Goal: Information Seeking & Learning: Learn about a topic

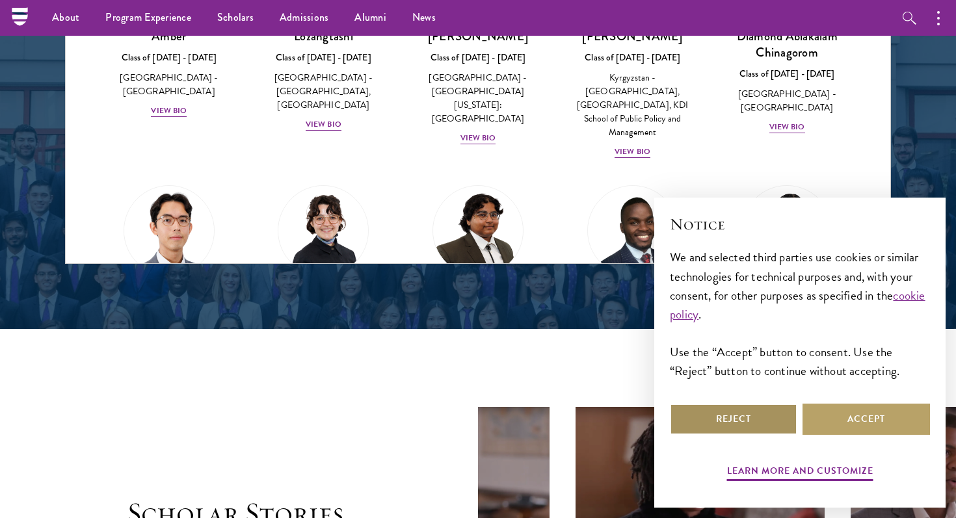
click at [765, 428] on button "Reject" at bounding box center [733, 419] width 127 height 31
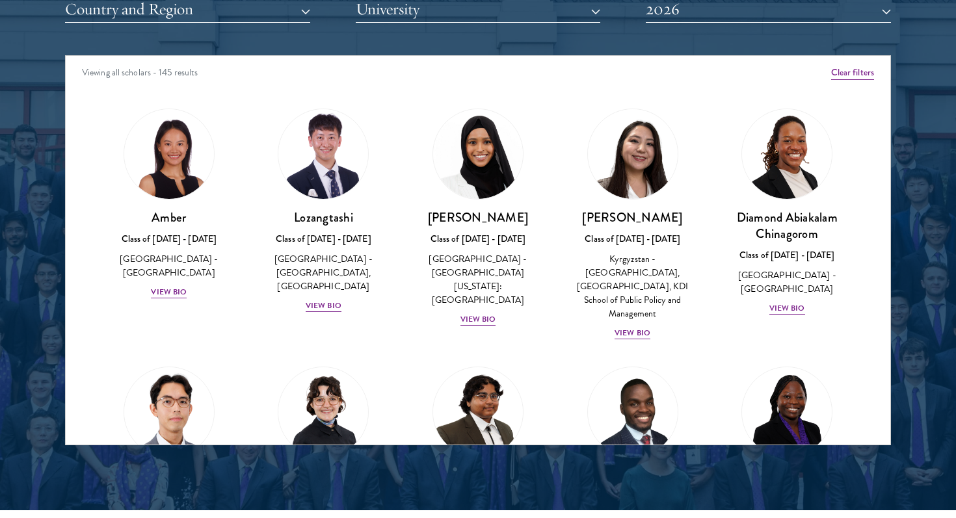
scroll to position [1672, 0]
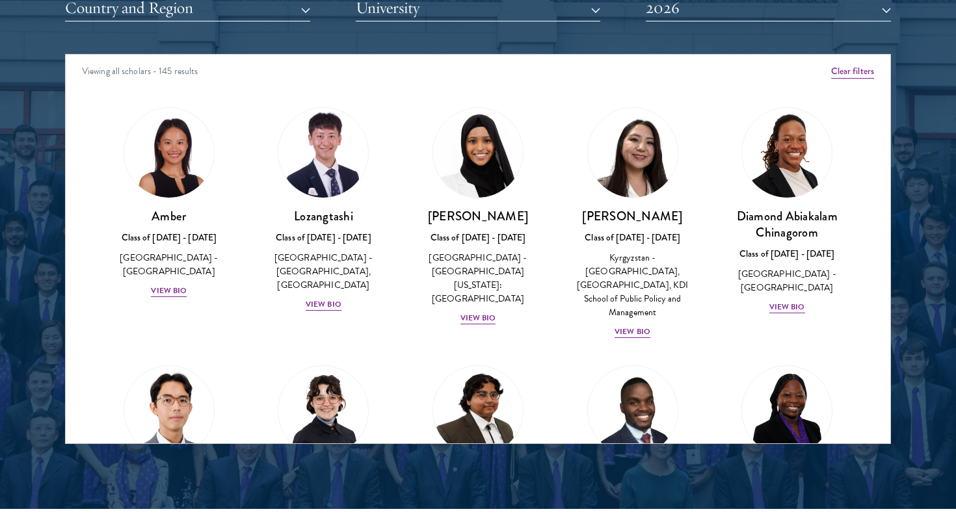
click at [174, 68] on div "Viewing all scholars - 145 results" at bounding box center [478, 73] width 824 height 36
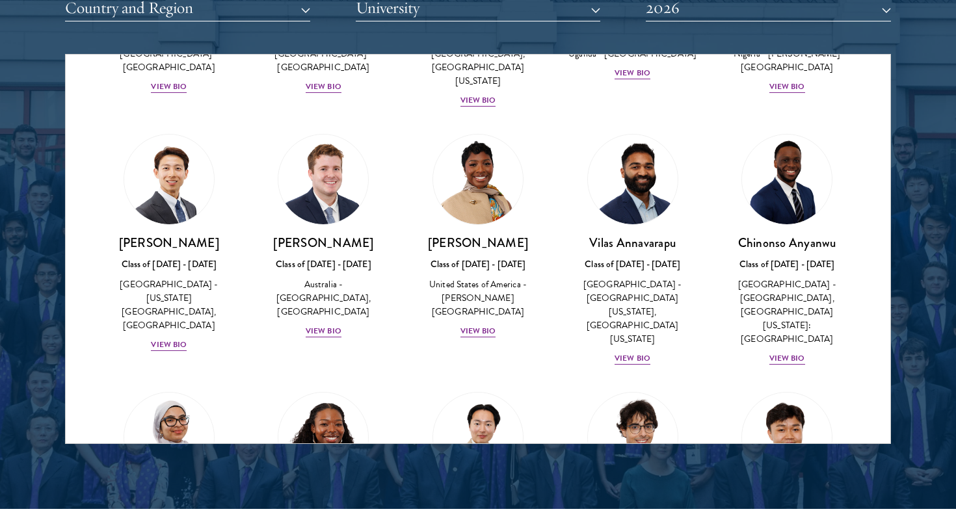
scroll to position [453, 0]
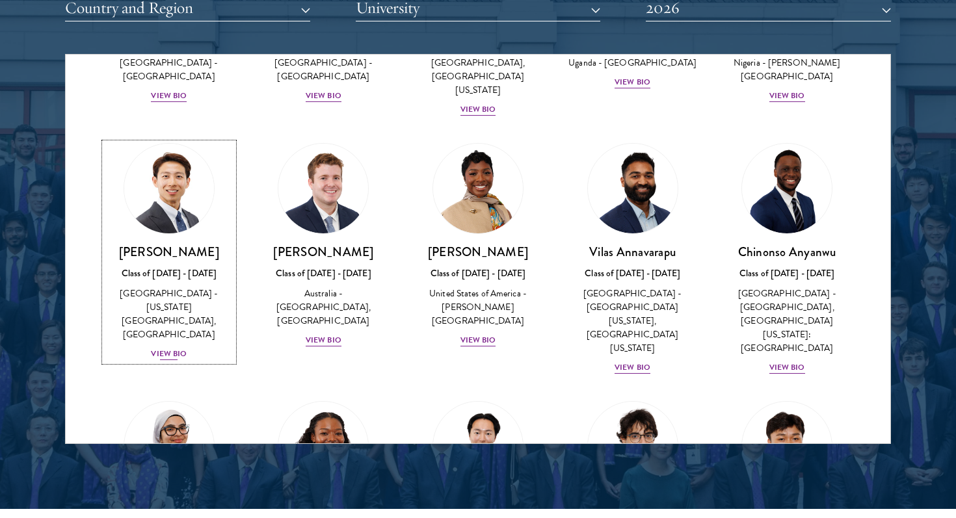
click at [181, 221] on link "[PERSON_NAME] Class of [DATE] - [DATE] [GEOGRAPHIC_DATA] - [US_STATE][GEOGRAPHI…" at bounding box center [169, 252] width 129 height 218
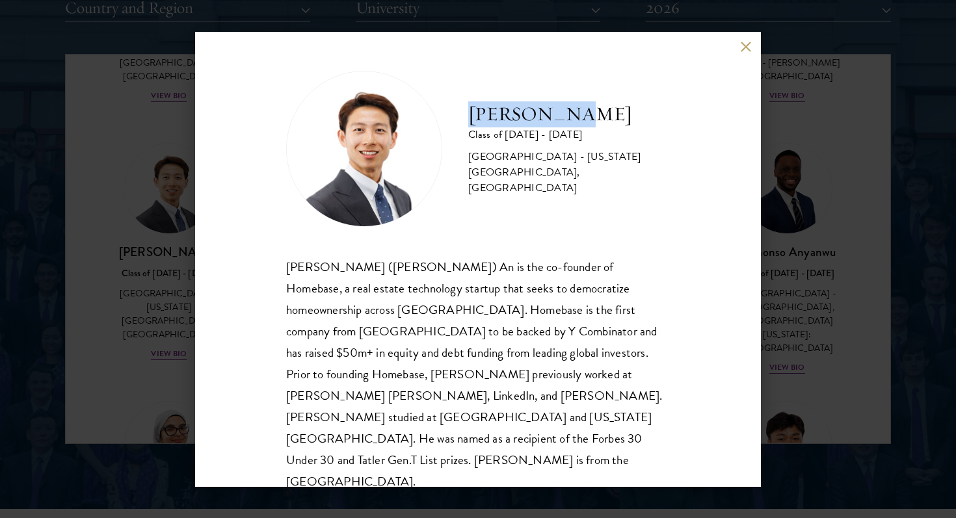
drag, startPoint x: 465, startPoint y: 118, endPoint x: 568, endPoint y: 117, distance: 103.4
click at [568, 117] on div "[PERSON_NAME] Class of [DATE] - [DATE] [GEOGRAPHIC_DATA] - [US_STATE][GEOGRAPHI…" at bounding box center [478, 149] width 384 height 156
click at [885, 158] on div "[PERSON_NAME] Class of [DATE] - [DATE] [GEOGRAPHIC_DATA] - [US_STATE][GEOGRAPHI…" at bounding box center [478, 259] width 956 height 518
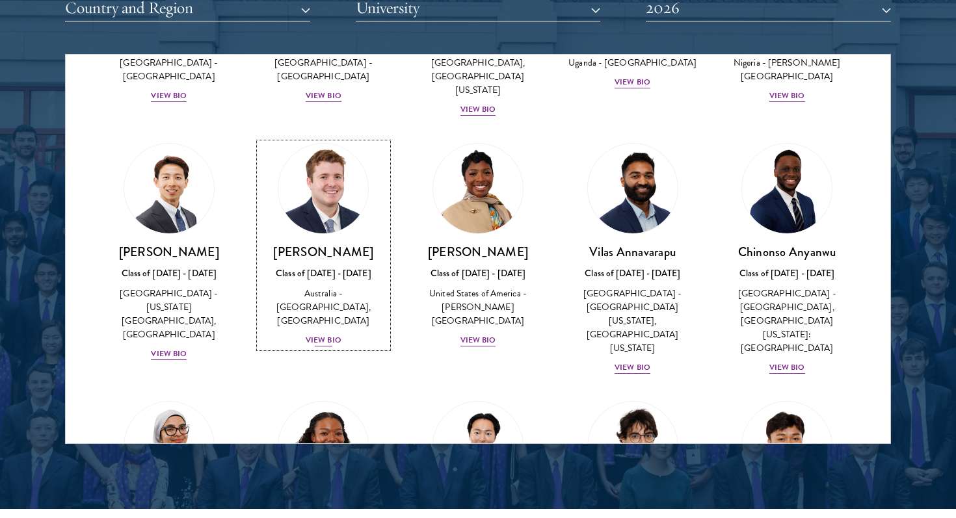
click at [351, 188] on img at bounding box center [323, 188] width 99 height 99
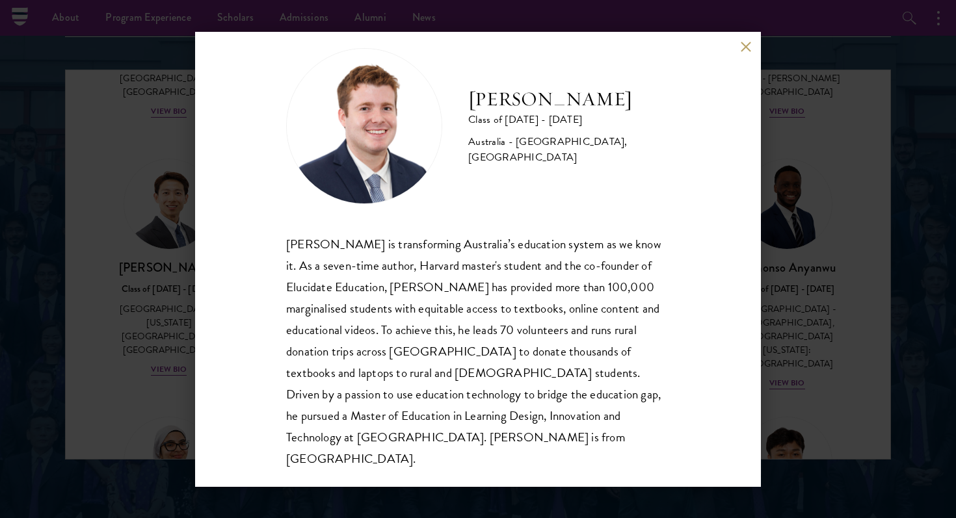
scroll to position [1656, 0]
click at [741, 51] on button at bounding box center [745, 47] width 11 height 11
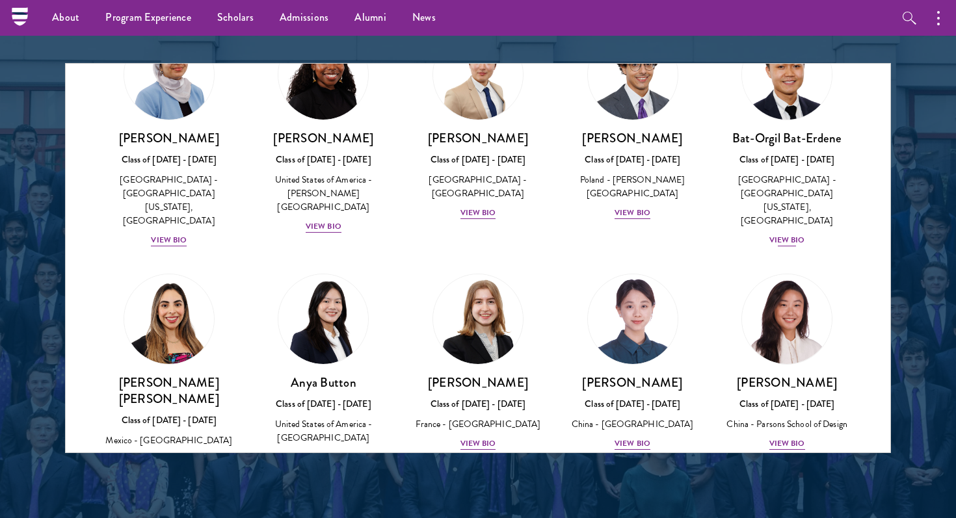
scroll to position [835, 0]
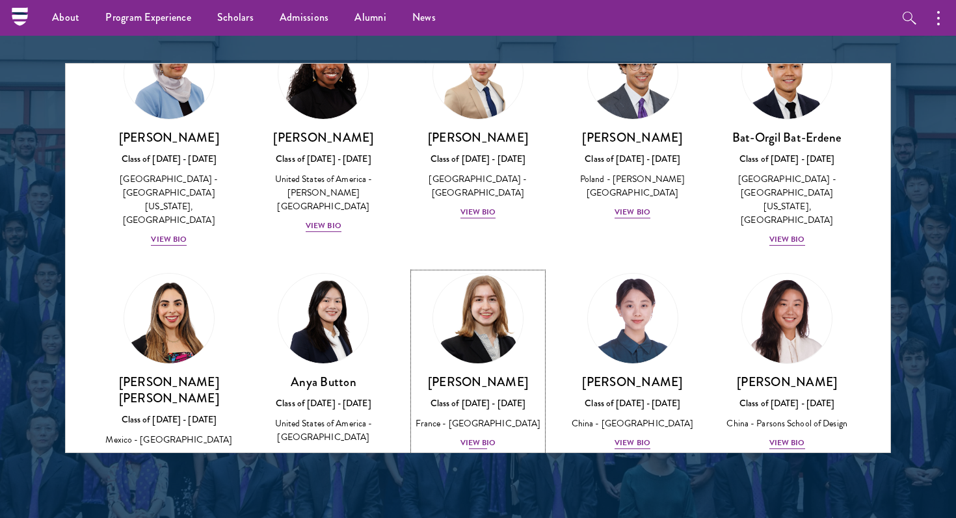
click at [463, 269] on img at bounding box center [477, 318] width 99 height 99
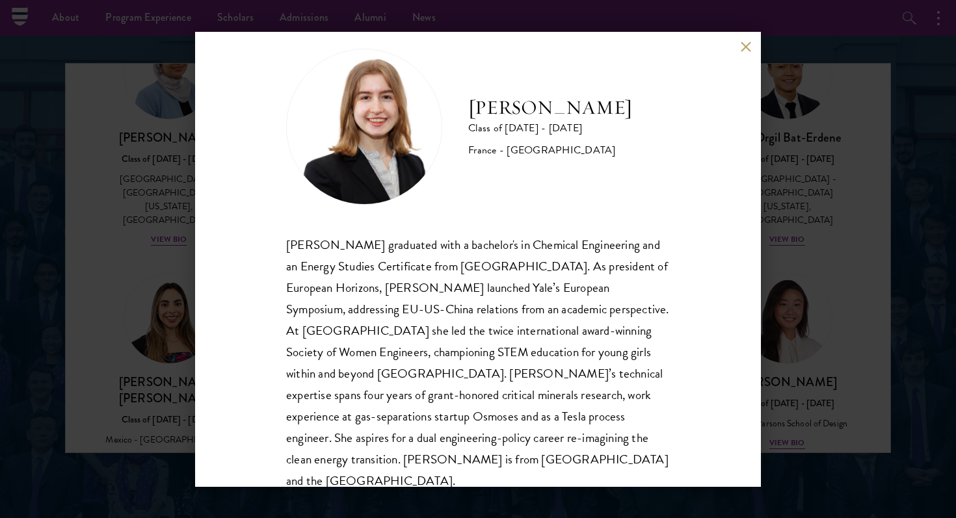
scroll to position [23, 0]
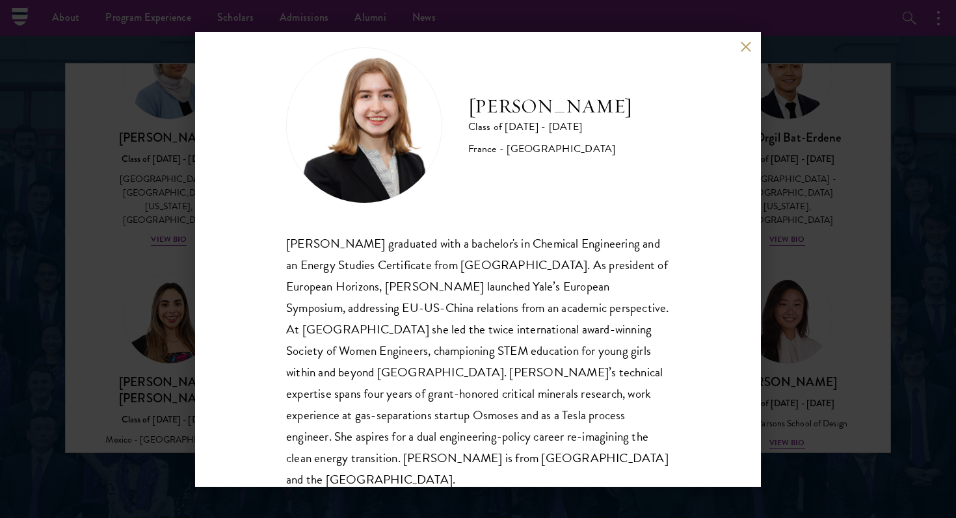
click at [756, 47] on div "[PERSON_NAME] Class of [DATE] - [DATE] [GEOGRAPHIC_DATA] - [GEOGRAPHIC_DATA] [P…" at bounding box center [478, 259] width 566 height 455
click at [742, 44] on button at bounding box center [745, 47] width 11 height 11
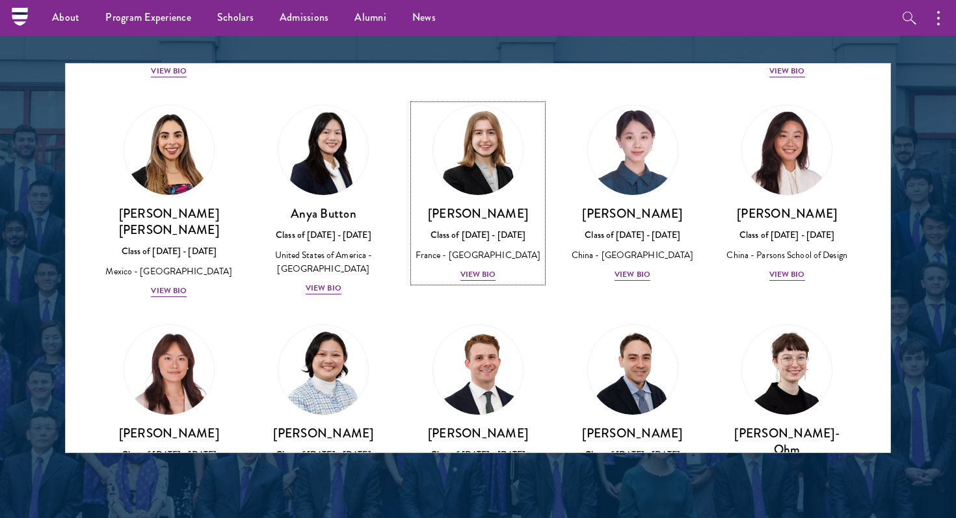
scroll to position [1004, 0]
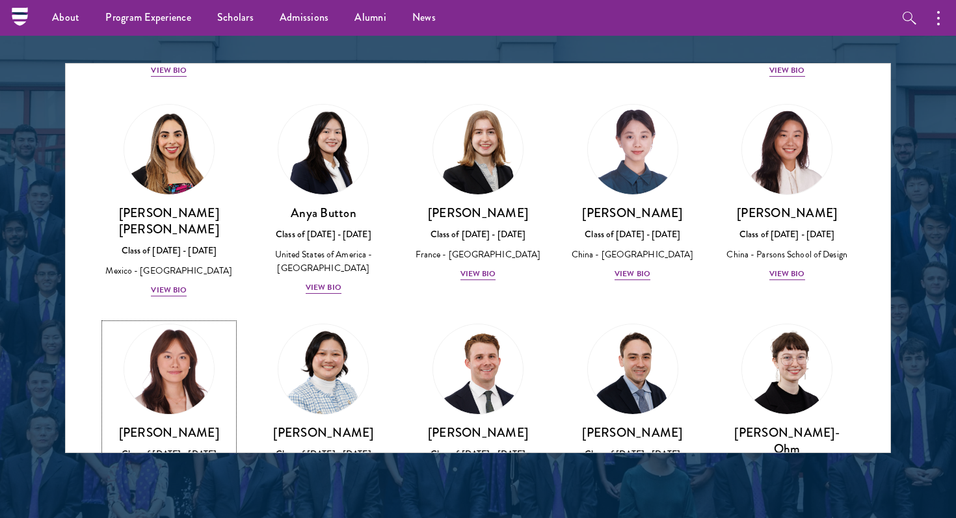
click at [159, 320] on img at bounding box center [169, 369] width 99 height 99
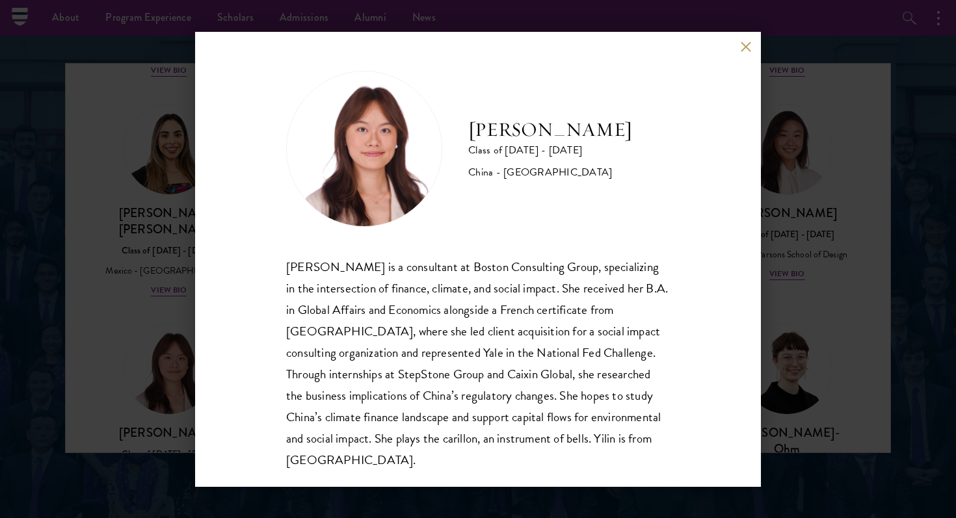
click at [748, 47] on button at bounding box center [745, 47] width 11 height 11
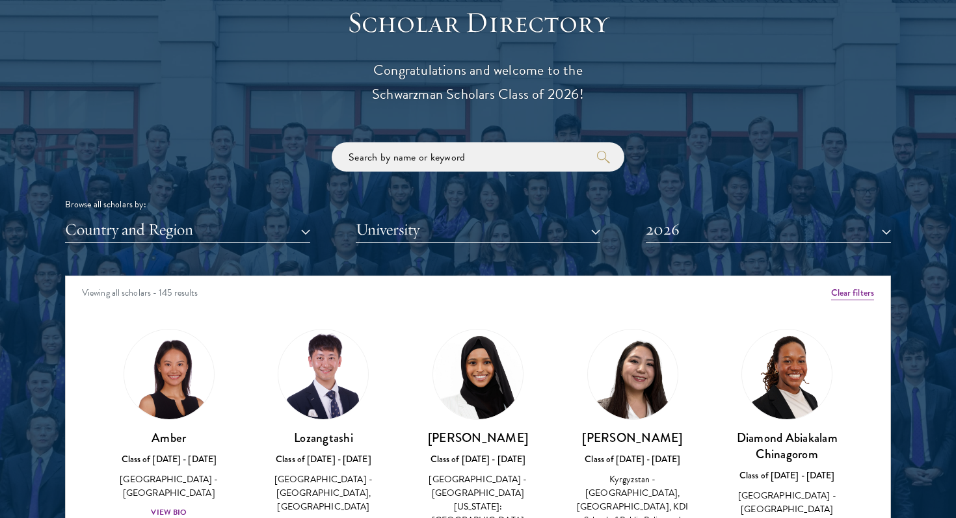
scroll to position [1468, 0]
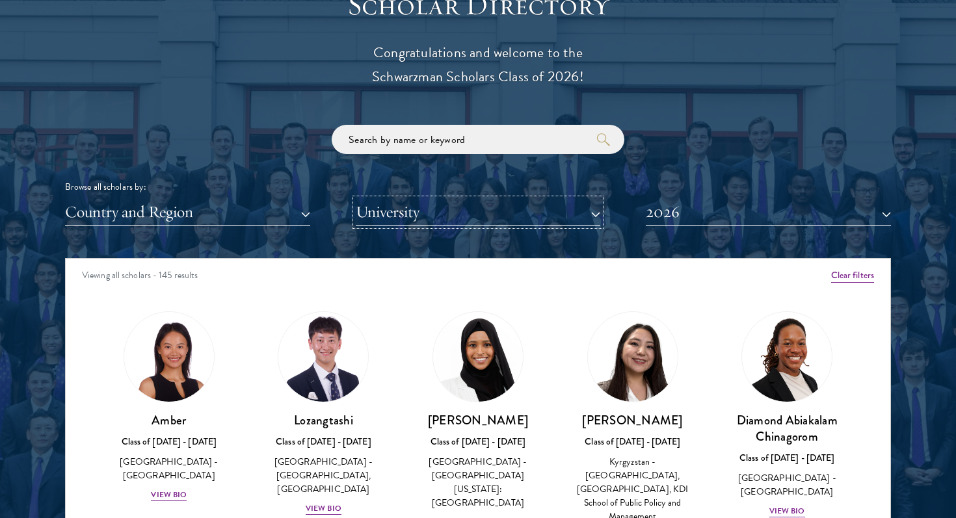
click at [367, 199] on button "University" at bounding box center [478, 212] width 245 height 27
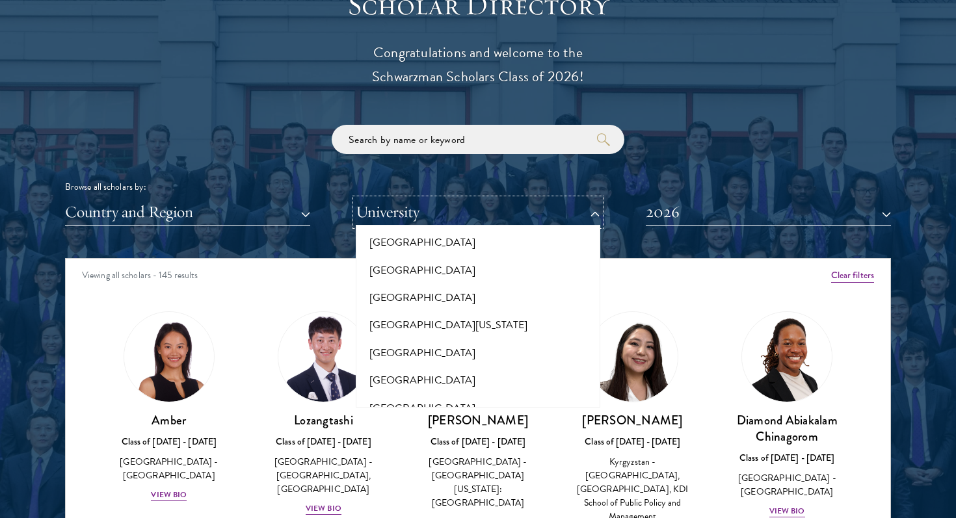
scroll to position [11624, 0]
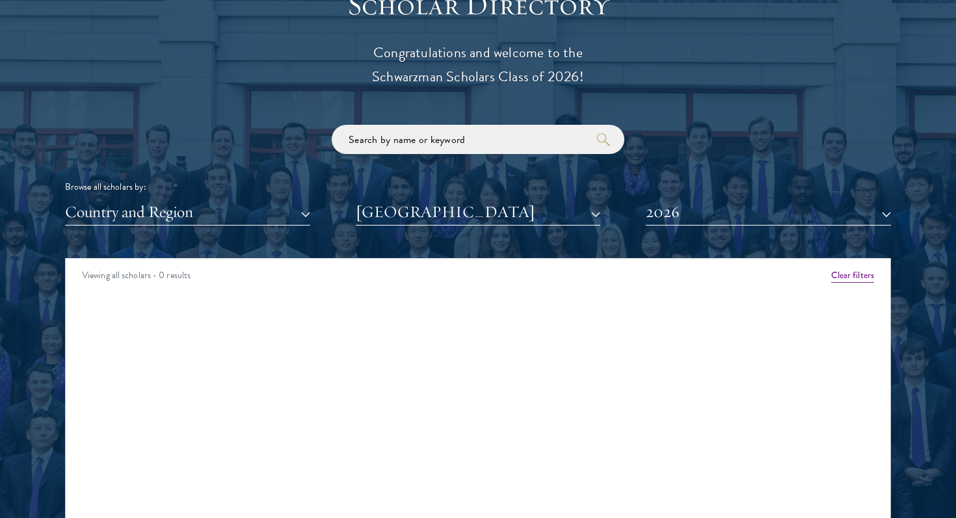
scroll to position [1624, 0]
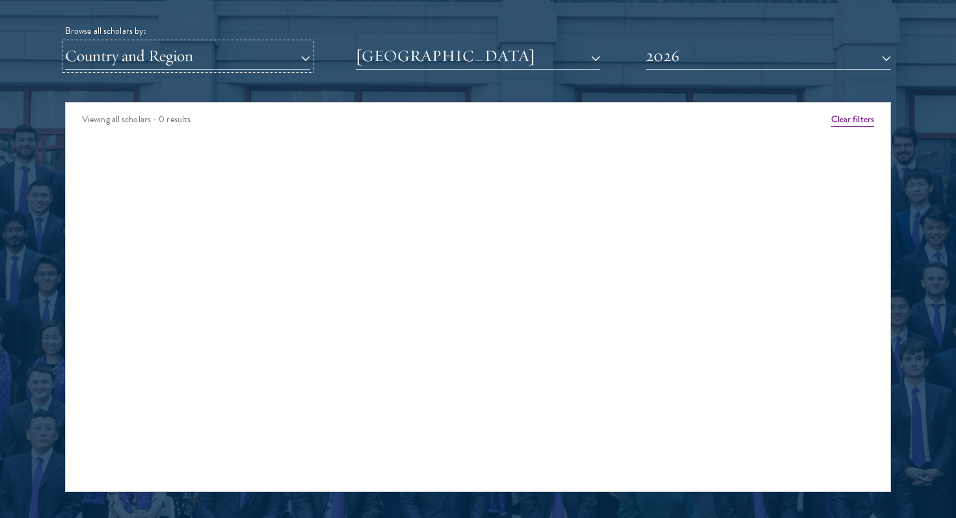
click at [227, 59] on button "Country and Region" at bounding box center [187, 56] width 245 height 27
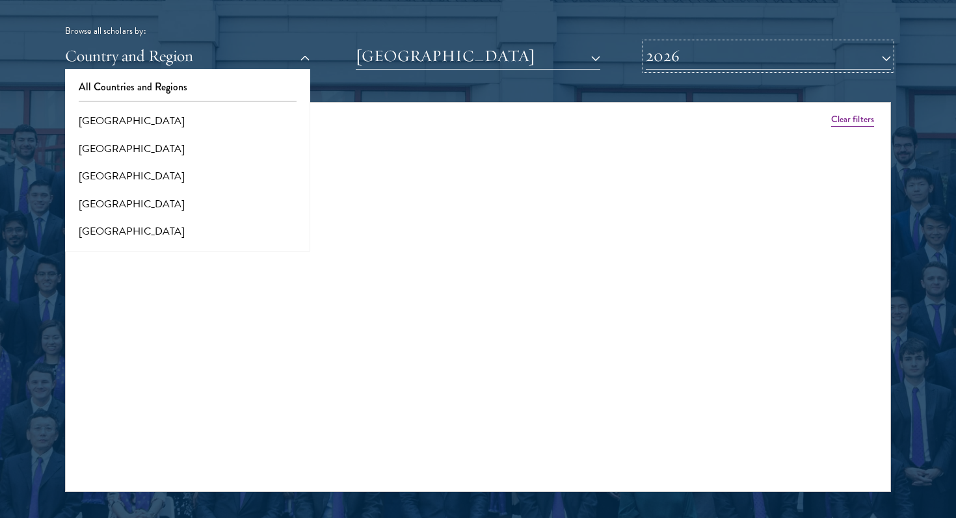
click at [724, 62] on button "2026" at bounding box center [767, 56] width 245 height 27
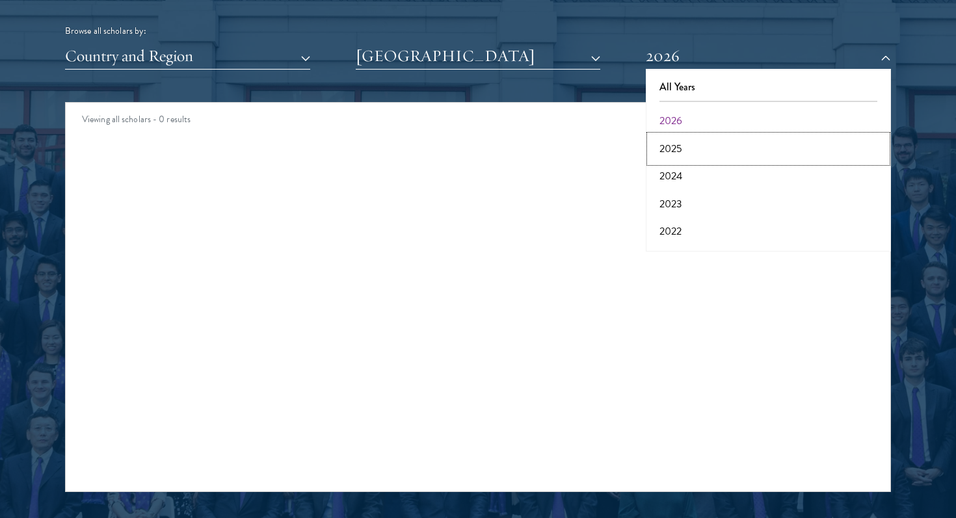
click at [692, 150] on button "2025" at bounding box center [767, 148] width 237 height 27
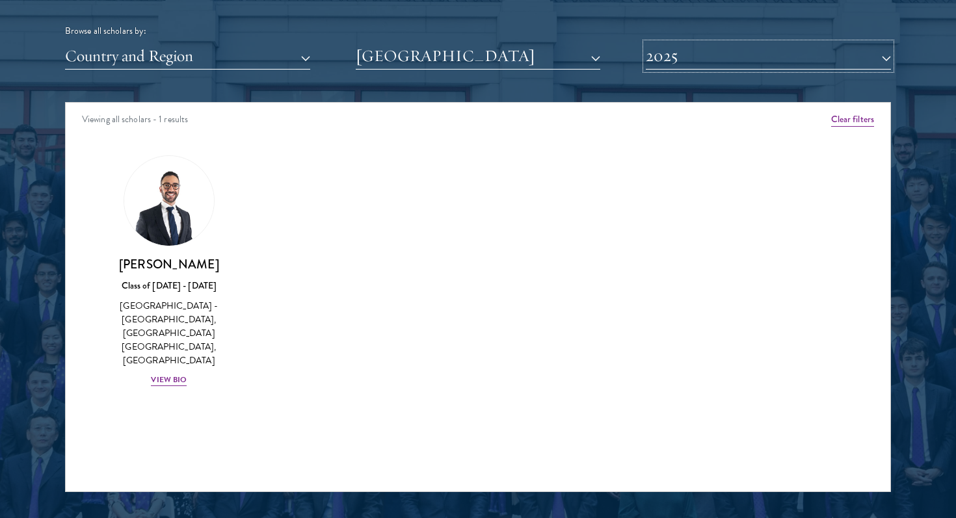
click at [746, 66] on button "2025" at bounding box center [767, 56] width 245 height 27
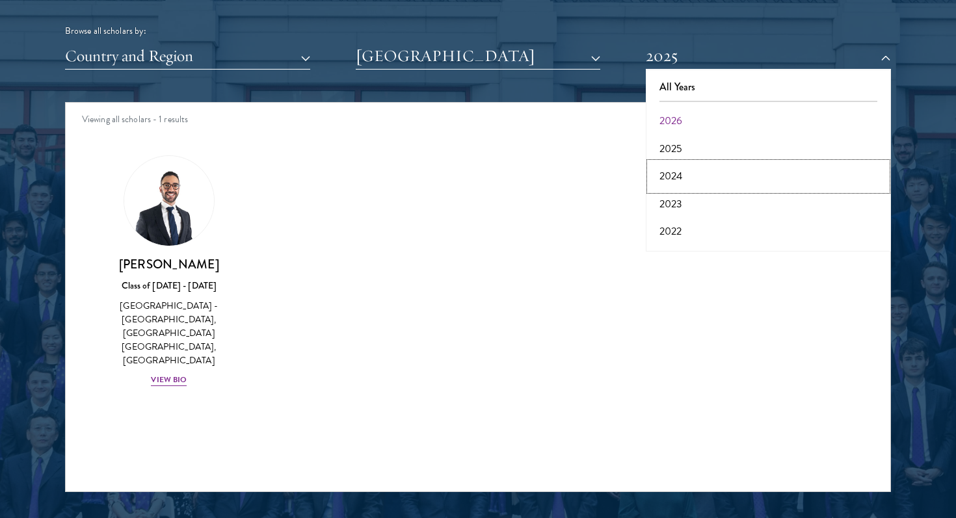
click at [693, 173] on button "2024" at bounding box center [767, 176] width 237 height 27
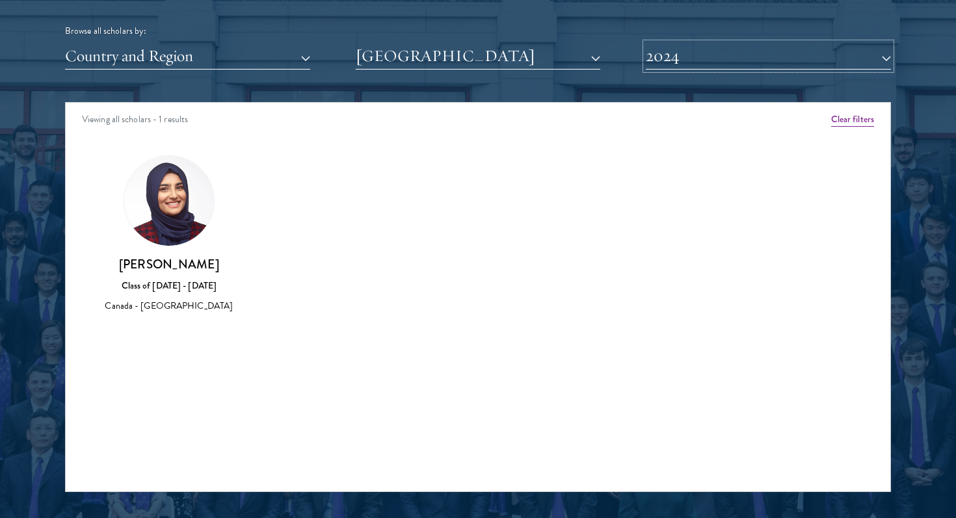
click at [737, 60] on button "2024" at bounding box center [767, 56] width 245 height 27
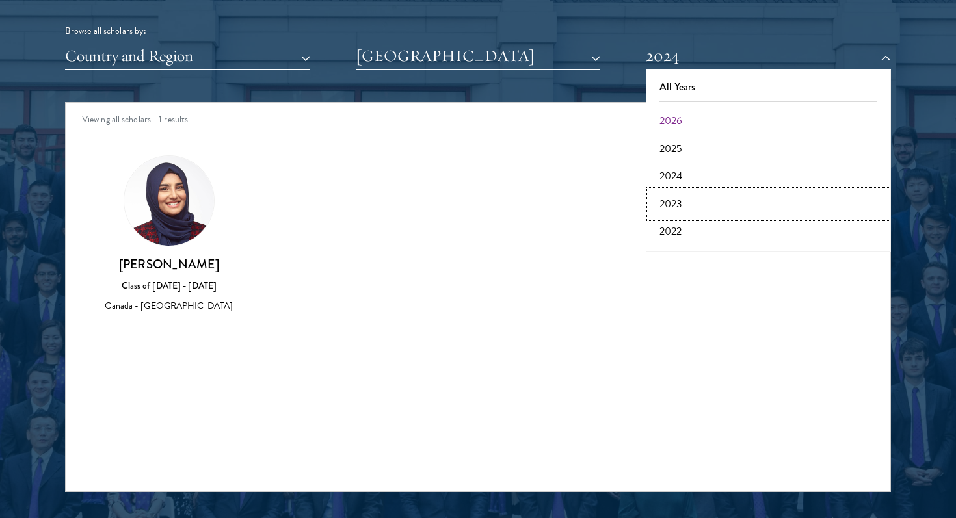
click at [685, 206] on button "2023" at bounding box center [767, 203] width 237 height 27
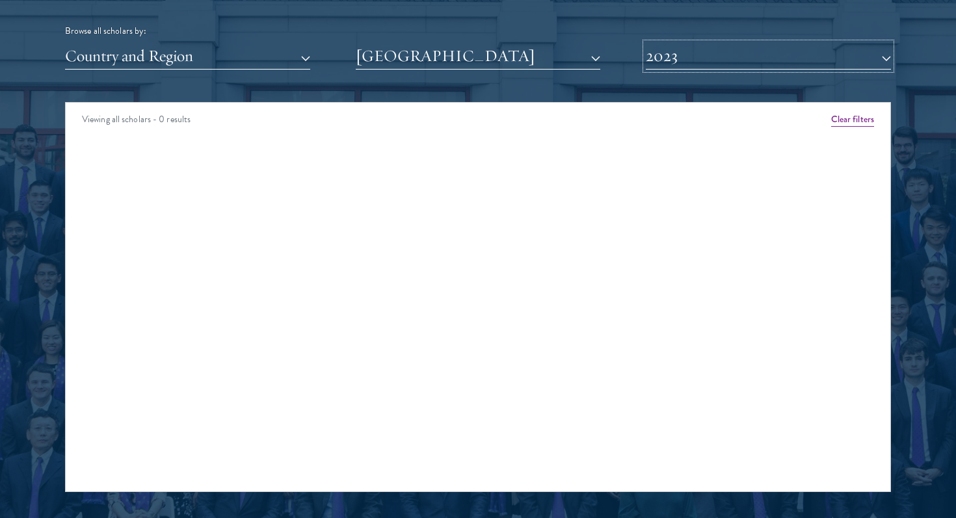
click at [748, 63] on button "2023" at bounding box center [767, 56] width 245 height 27
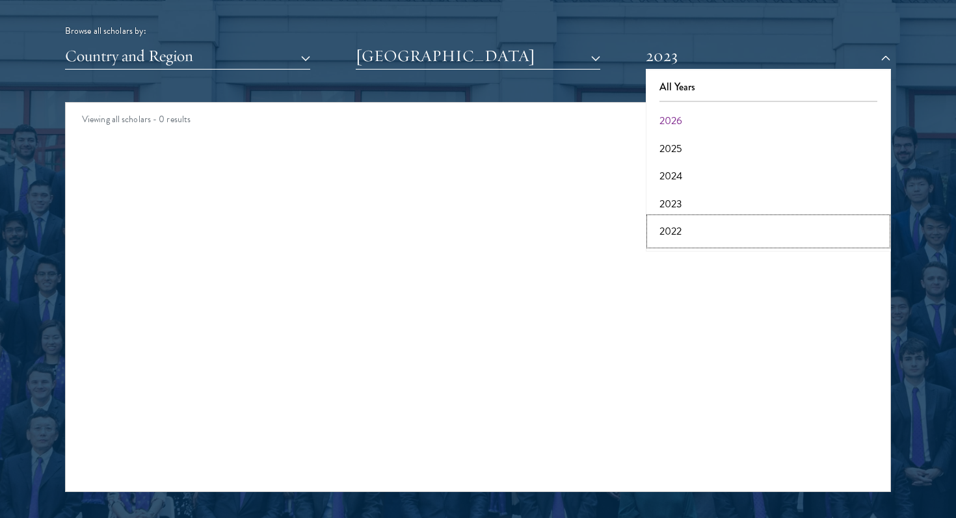
click at [716, 229] on button "2022" at bounding box center [767, 231] width 237 height 27
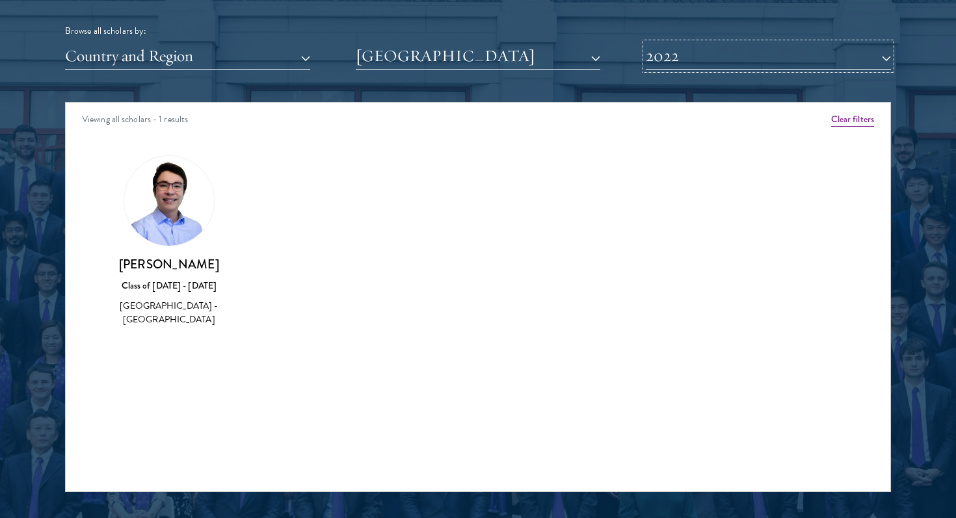
click at [668, 61] on button "2022" at bounding box center [767, 56] width 245 height 27
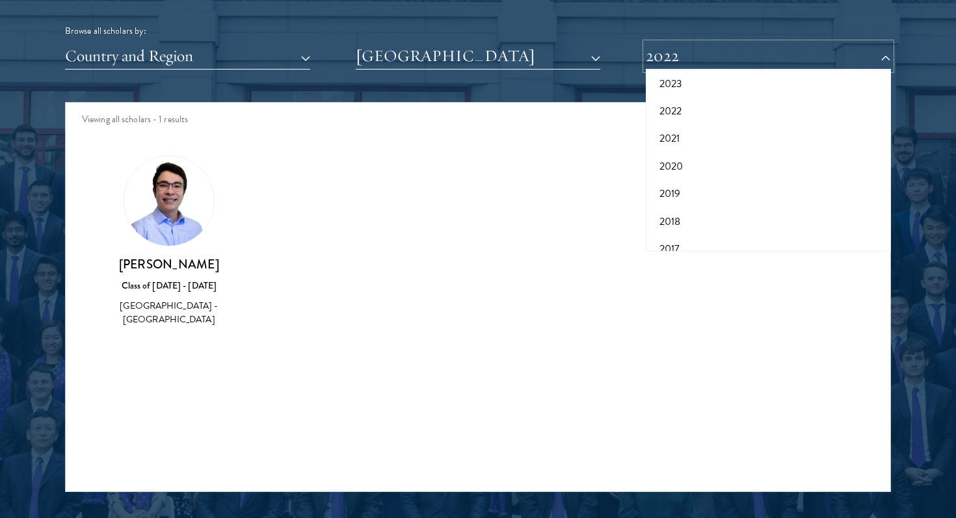
scroll to position [135, 0]
click at [676, 228] on button "2017" at bounding box center [767, 233] width 237 height 27
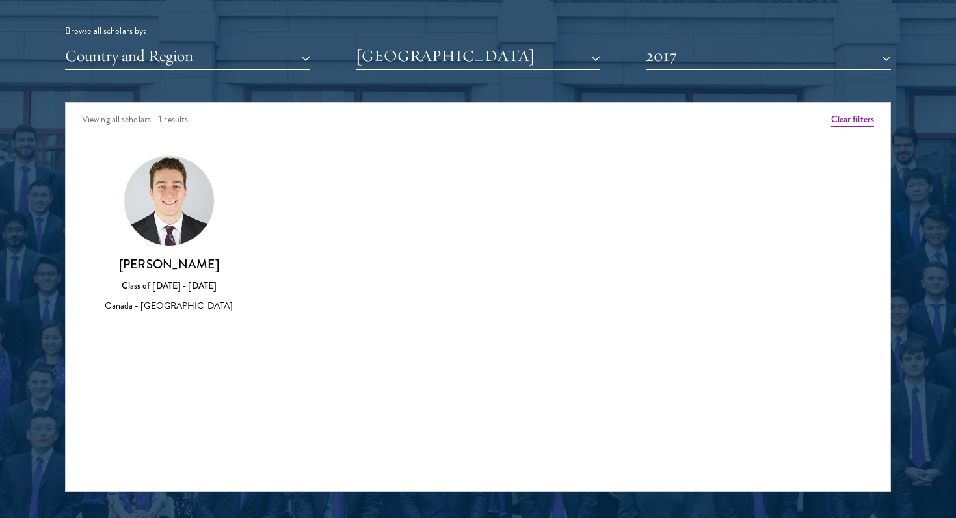
click at [181, 216] on img at bounding box center [169, 201] width 90 height 90
click at [168, 259] on h3 "[PERSON_NAME]" at bounding box center [169, 264] width 129 height 16
click at [168, 267] on h3 "[PERSON_NAME]" at bounding box center [169, 264] width 129 height 16
click at [667, 67] on button "2017" at bounding box center [767, 56] width 245 height 27
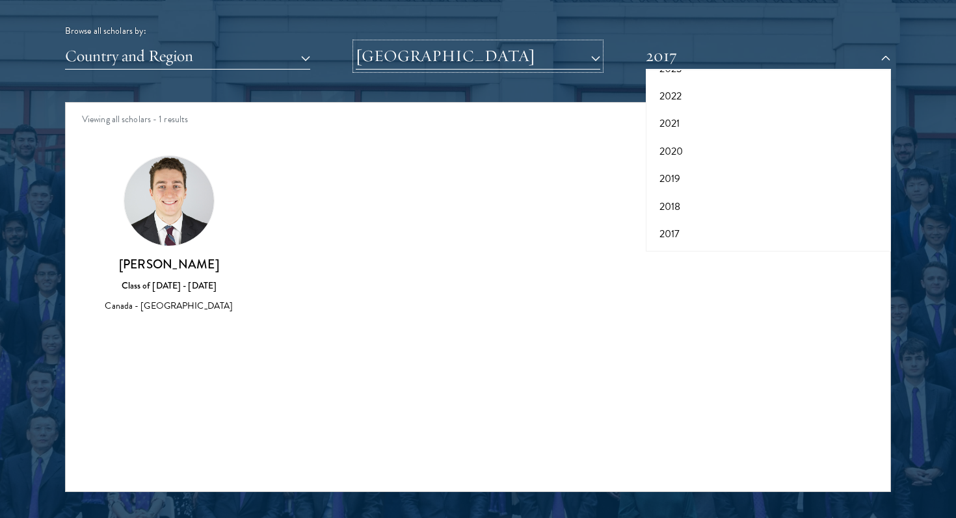
click at [454, 58] on button "[GEOGRAPHIC_DATA]" at bounding box center [478, 56] width 245 height 27
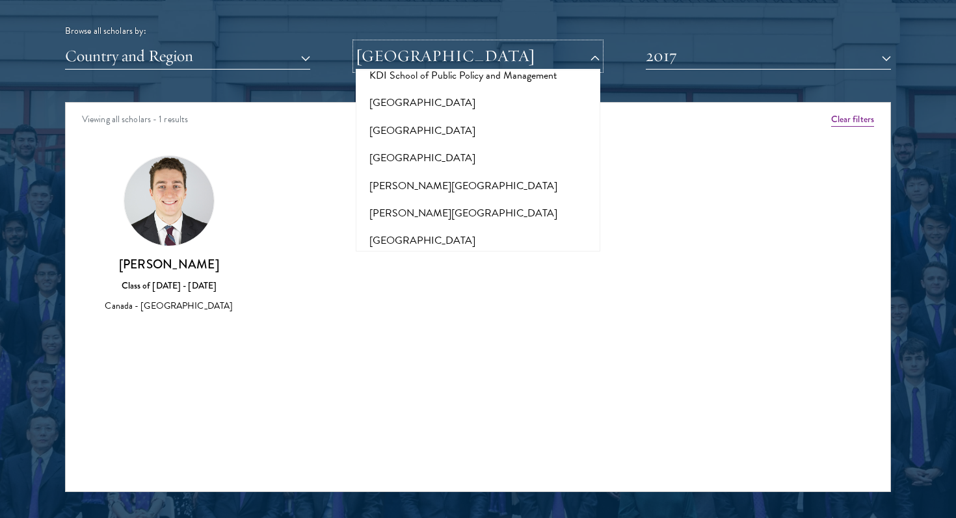
scroll to position [3600, 0]
